Goal: Check status: Check status

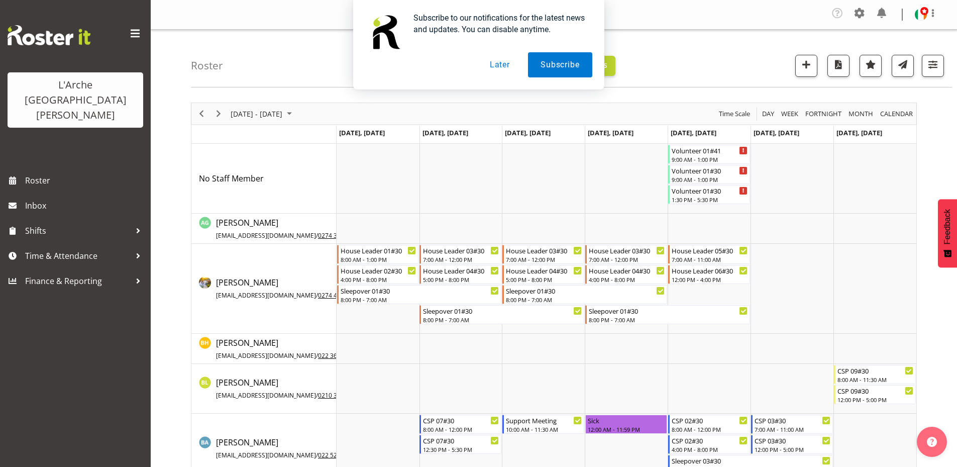
click at [503, 63] on button "Later" at bounding box center [499, 64] width 45 height 25
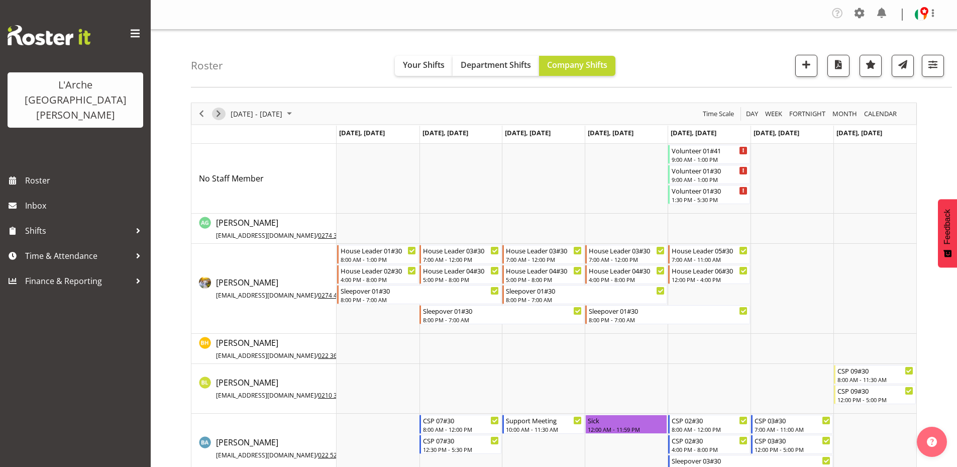
click at [218, 112] on span "Next" at bounding box center [219, 114] width 12 height 13
click at [0, 0] on div "Timeline Week of July 14, 2025" at bounding box center [0, 0] width 0 height 0
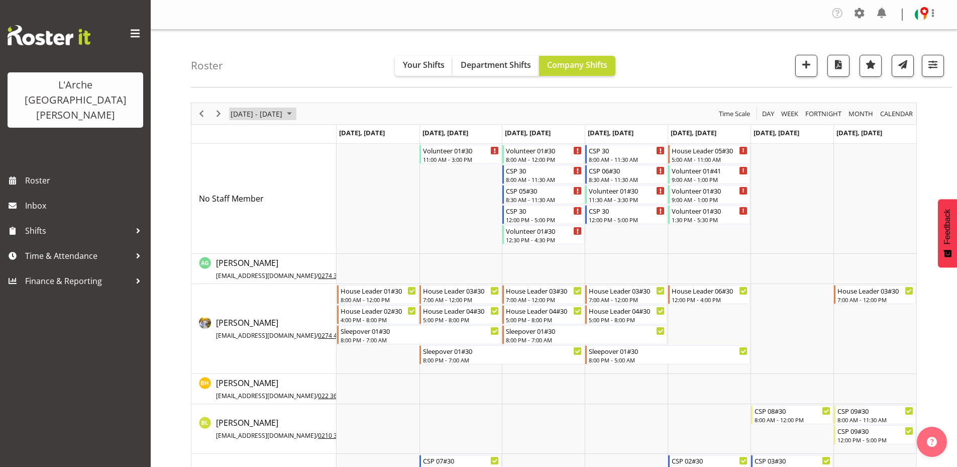
click at [294, 112] on span "July 21 - 27, 2025" at bounding box center [289, 114] width 12 height 13
click at [335, 136] on span "next month" at bounding box center [337, 139] width 18 height 18
click at [260, 224] on span "19" at bounding box center [257, 224] width 15 height 15
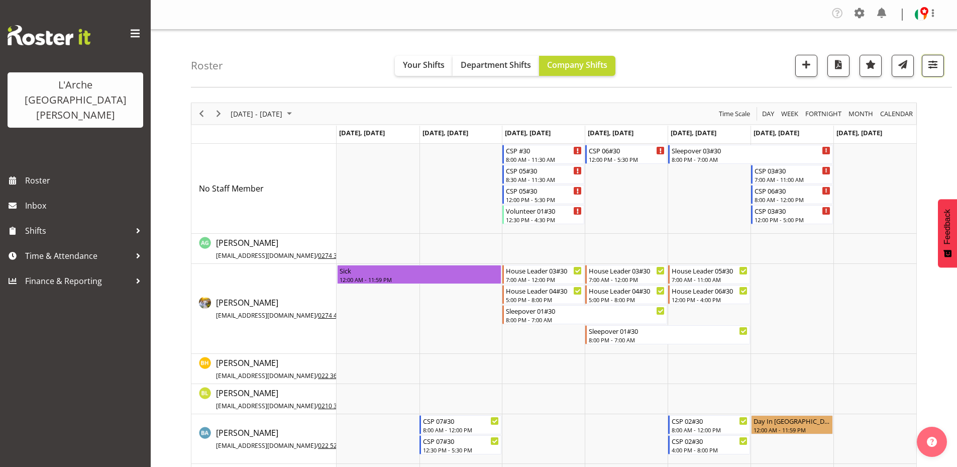
click at [936, 63] on span "button" at bounding box center [933, 64] width 13 height 13
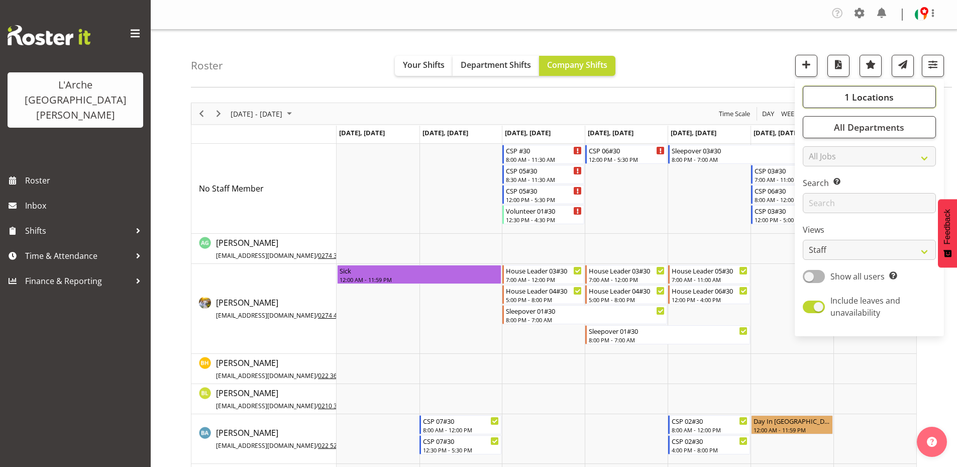
click at [887, 94] on span "1 Locations" at bounding box center [869, 97] width 49 height 12
click at [816, 193] on span at bounding box center [815, 194] width 8 height 8
click at [816, 193] on input "56b" at bounding box center [814, 194] width 7 height 7
checkbox input "true"
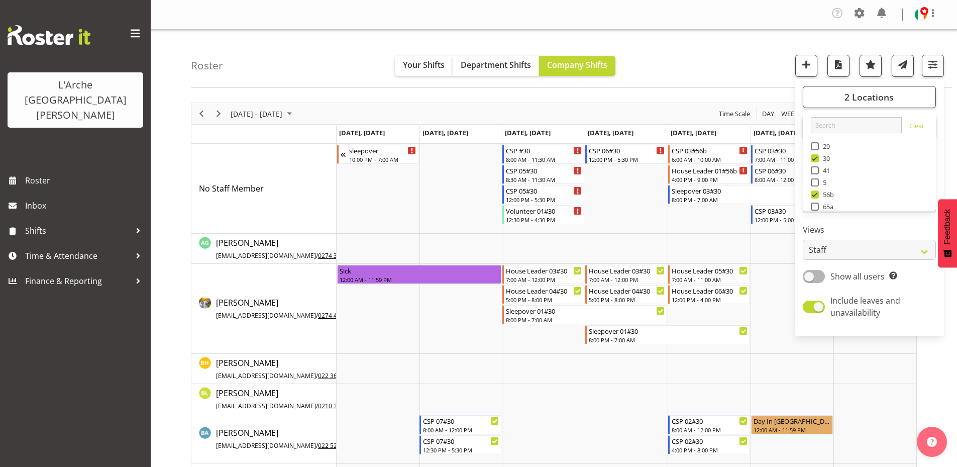
drag, startPoint x: 816, startPoint y: 158, endPoint x: 780, endPoint y: 166, distance: 36.5
click at [816, 159] on span at bounding box center [815, 158] width 8 height 8
click at [816, 159] on input "30" at bounding box center [814, 158] width 7 height 7
checkbox input "false"
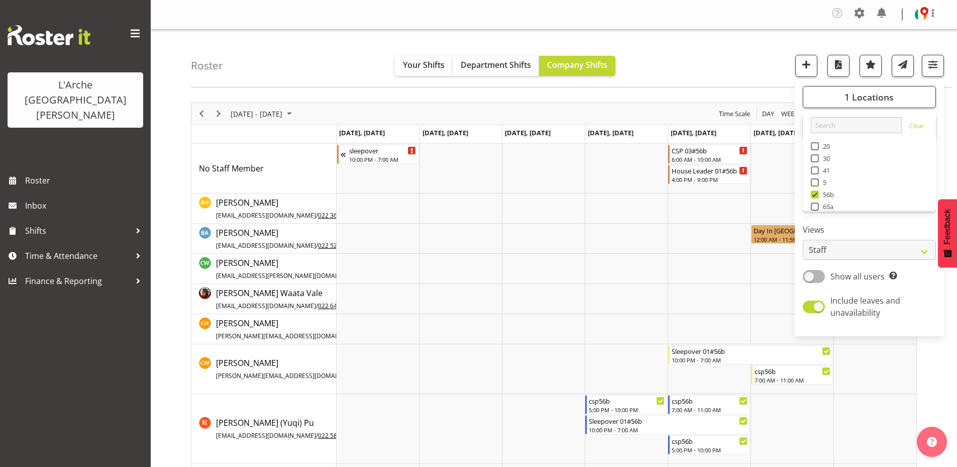
click at [708, 74] on div "Roster Your Shifts Department Shifts Company Shifts 1 Locations Clear 20 30 41 …" at bounding box center [571, 59] width 761 height 58
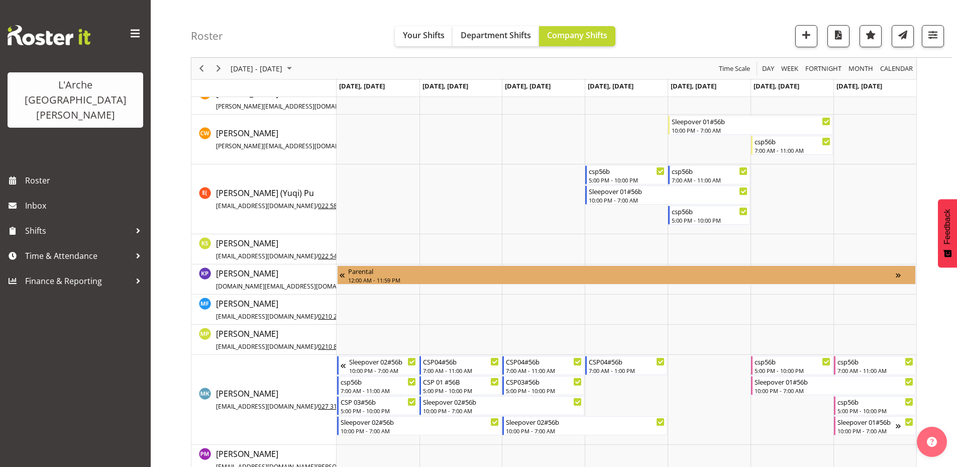
scroll to position [306, 0]
